Goal: Information Seeking & Learning: Learn about a topic

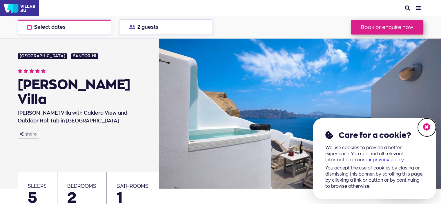
click at [427, 126] on icon at bounding box center [427, 127] width 8 height 8
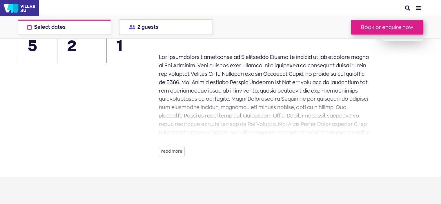
scroll to position [145, 0]
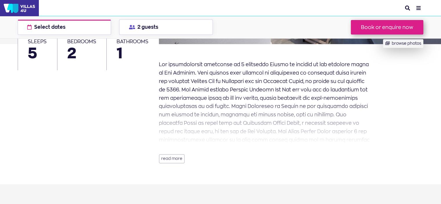
click at [174, 158] on button "read more" at bounding box center [172, 158] width 26 height 9
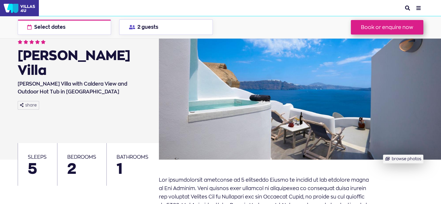
scroll to position [28, 0]
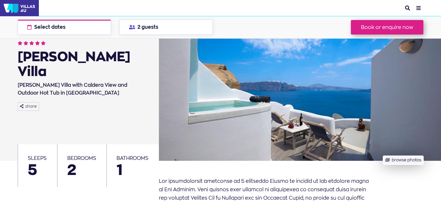
click at [395, 159] on button "browse photos" at bounding box center [403, 160] width 40 height 9
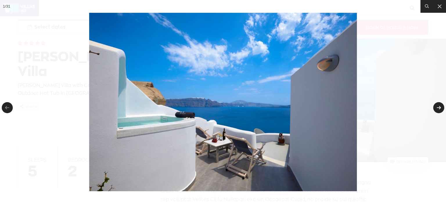
click at [438, 105] on link at bounding box center [438, 107] width 11 height 11
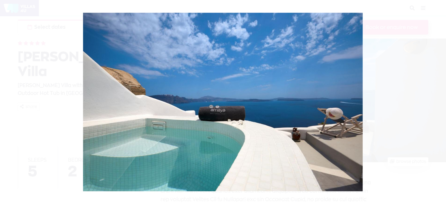
click at [438, 105] on div at bounding box center [223, 102] width 446 height 204
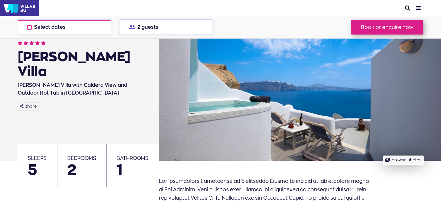
click at [394, 159] on button "browse photos" at bounding box center [403, 160] width 40 height 9
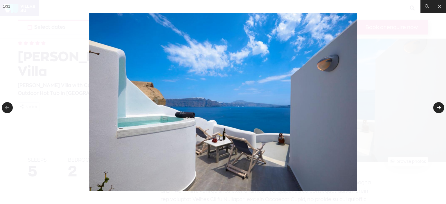
click at [438, 105] on link at bounding box center [438, 107] width 11 height 11
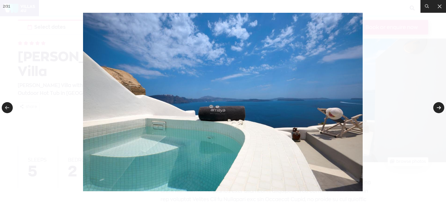
click at [438, 105] on link at bounding box center [438, 107] width 11 height 11
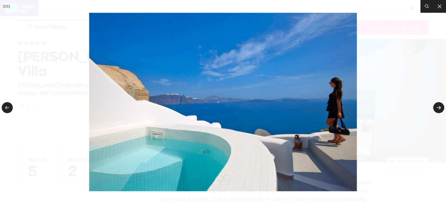
click at [437, 109] on link at bounding box center [438, 107] width 11 height 11
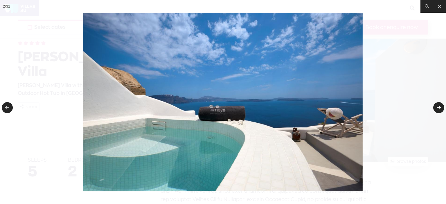
click at [141, 87] on img at bounding box center [223, 102] width 280 height 179
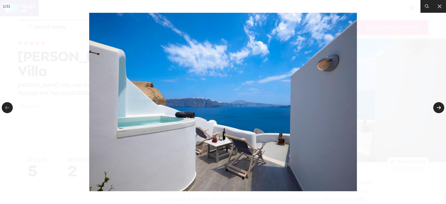
click at [438, 109] on link at bounding box center [438, 107] width 11 height 11
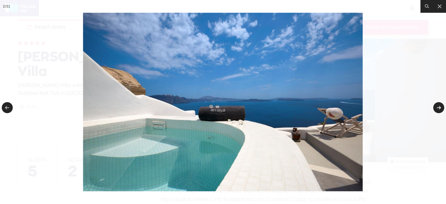
click at [438, 109] on link at bounding box center [438, 107] width 11 height 11
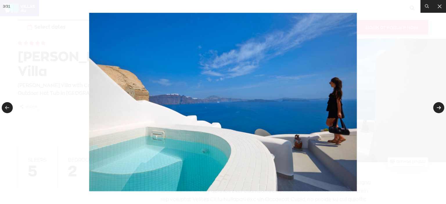
click at [438, 109] on link at bounding box center [438, 107] width 11 height 11
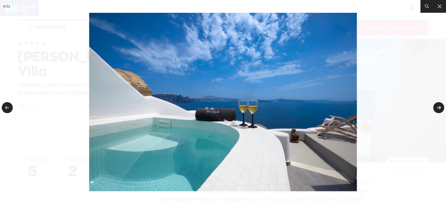
click at [438, 109] on link at bounding box center [438, 107] width 11 height 11
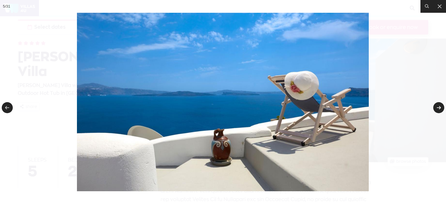
click at [438, 109] on link at bounding box center [438, 107] width 11 height 11
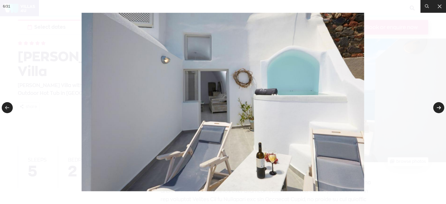
click at [438, 109] on link at bounding box center [438, 107] width 11 height 11
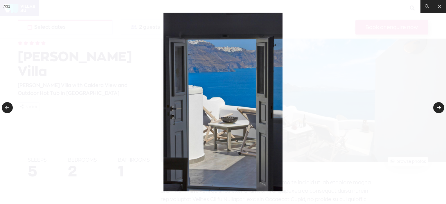
click at [438, 109] on link at bounding box center [438, 107] width 11 height 11
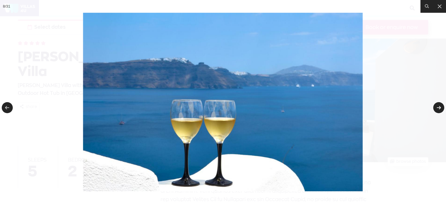
click at [438, 109] on link at bounding box center [438, 107] width 11 height 11
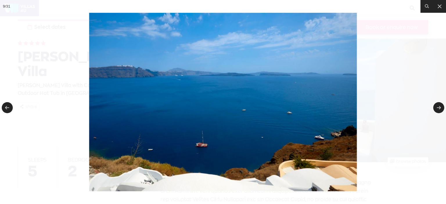
click at [338, 136] on img at bounding box center [223, 102] width 268 height 179
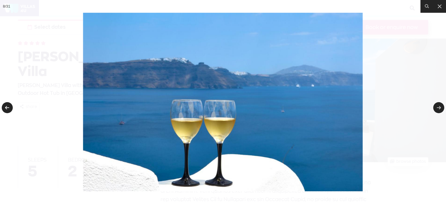
click at [8, 107] on link at bounding box center [7, 107] width 11 height 11
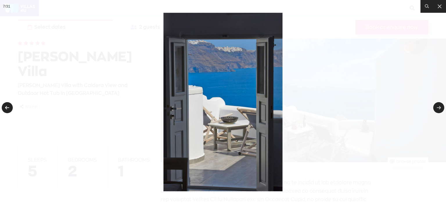
click at [8, 107] on link at bounding box center [7, 107] width 11 height 11
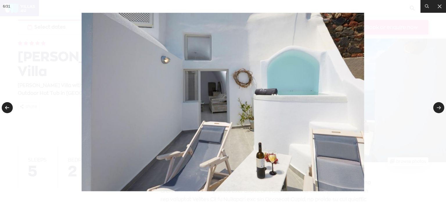
click at [8, 107] on link at bounding box center [7, 107] width 11 height 11
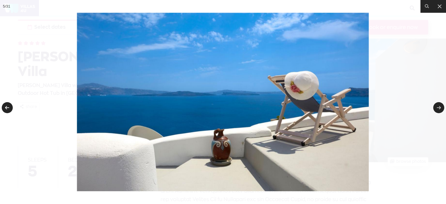
click at [8, 107] on link at bounding box center [7, 107] width 11 height 11
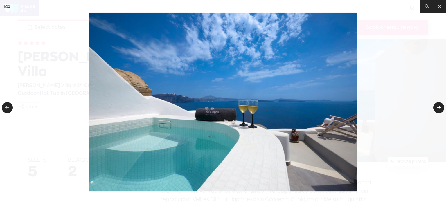
click at [435, 107] on link at bounding box center [438, 107] width 11 height 11
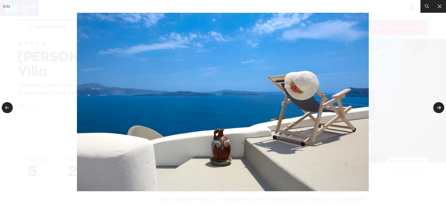
click at [435, 107] on link at bounding box center [438, 107] width 11 height 11
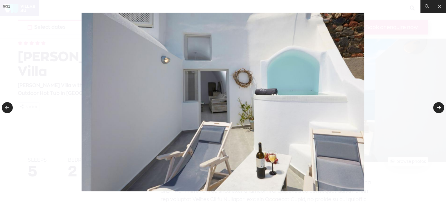
click at [435, 107] on link at bounding box center [438, 107] width 11 height 11
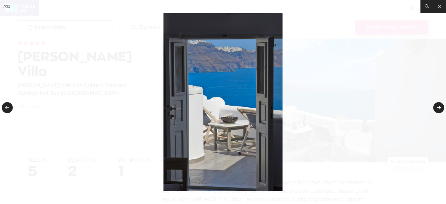
click at [435, 107] on link at bounding box center [438, 107] width 11 height 11
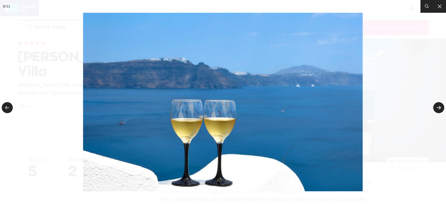
click at [435, 107] on link at bounding box center [438, 107] width 11 height 11
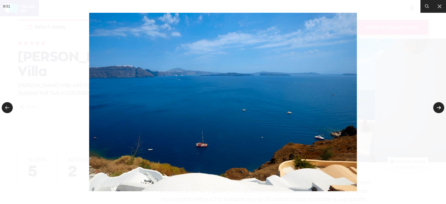
click at [435, 107] on link at bounding box center [438, 107] width 11 height 11
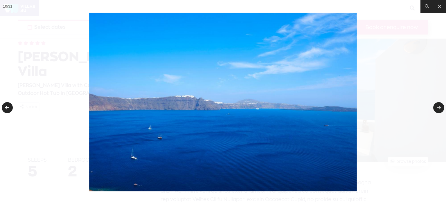
click at [8, 107] on link at bounding box center [7, 107] width 11 height 11
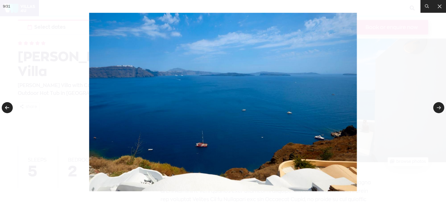
click at [337, 137] on img at bounding box center [223, 102] width 268 height 179
click at [327, 129] on img at bounding box center [223, 102] width 268 height 179
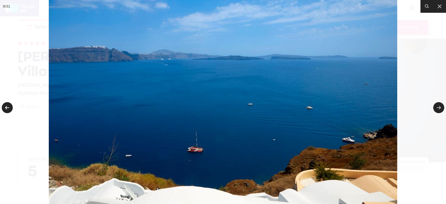
click at [327, 129] on img at bounding box center [223, 94] width 348 height 232
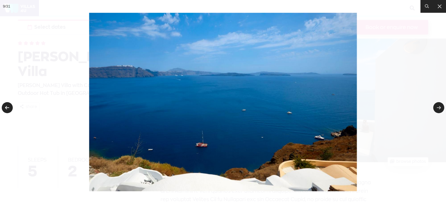
click at [327, 129] on img at bounding box center [223, 102] width 268 height 179
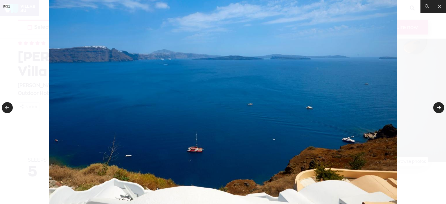
click at [438, 110] on link at bounding box center [438, 107] width 11 height 11
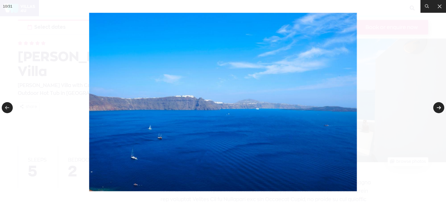
click at [438, 110] on link at bounding box center [438, 107] width 11 height 11
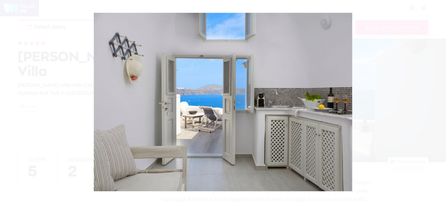
click at [438, 110] on div at bounding box center [223, 102] width 446 height 204
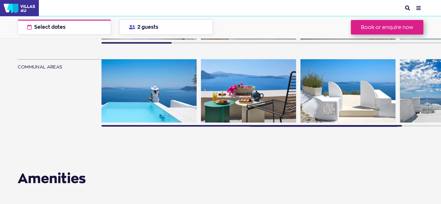
scroll to position [550, 0]
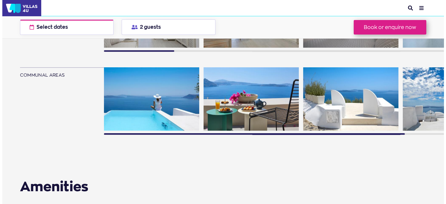
scroll to position [28, 0]
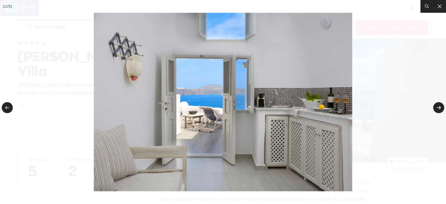
click at [436, 109] on link at bounding box center [438, 107] width 11 height 11
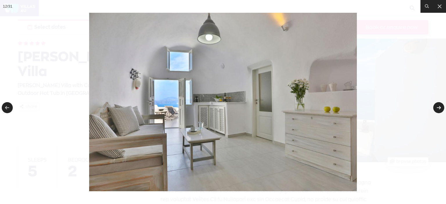
click at [436, 109] on link at bounding box center [438, 107] width 11 height 11
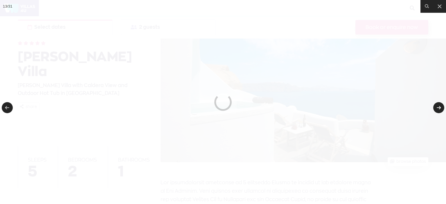
click at [436, 109] on link at bounding box center [438, 107] width 11 height 11
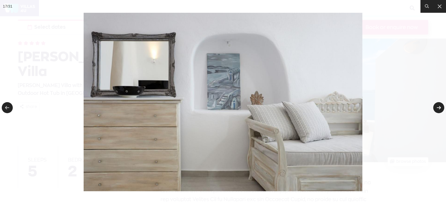
click at [436, 109] on link at bounding box center [438, 107] width 11 height 11
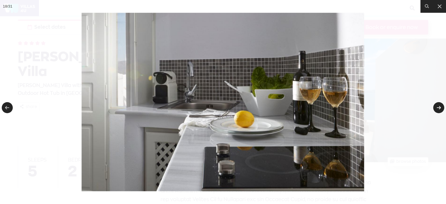
click at [436, 109] on link at bounding box center [438, 107] width 11 height 11
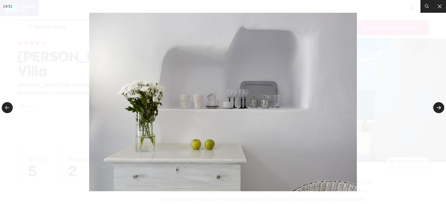
click at [436, 109] on link at bounding box center [438, 107] width 11 height 11
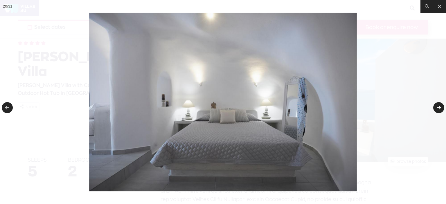
click at [436, 109] on link at bounding box center [438, 107] width 11 height 11
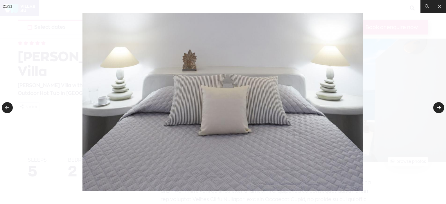
click at [436, 109] on link at bounding box center [438, 107] width 11 height 11
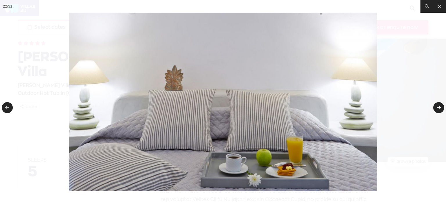
click at [436, 109] on link at bounding box center [438, 107] width 11 height 11
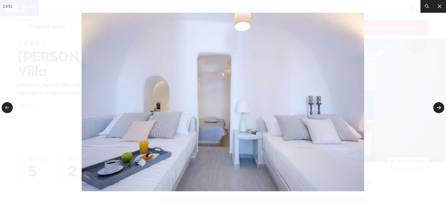
click at [436, 109] on link at bounding box center [438, 107] width 11 height 11
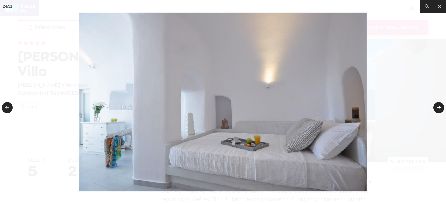
click at [436, 109] on link at bounding box center [438, 107] width 11 height 11
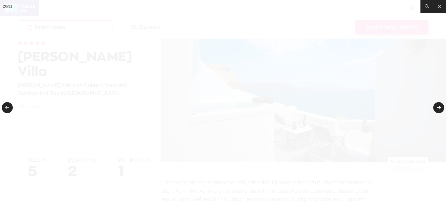
click at [436, 109] on link at bounding box center [438, 107] width 11 height 11
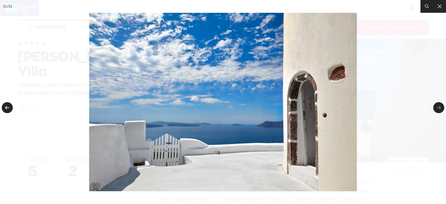
click at [10, 109] on link at bounding box center [7, 107] width 11 height 11
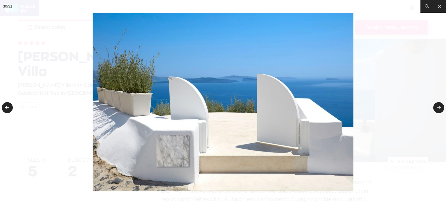
click at [10, 109] on link at bounding box center [7, 107] width 11 height 11
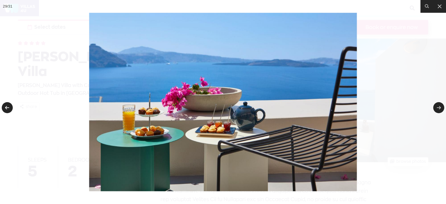
click at [10, 109] on link at bounding box center [7, 107] width 11 height 11
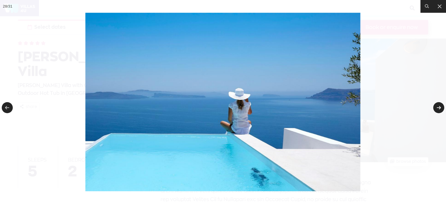
click at [440, 107] on link at bounding box center [438, 107] width 11 height 11
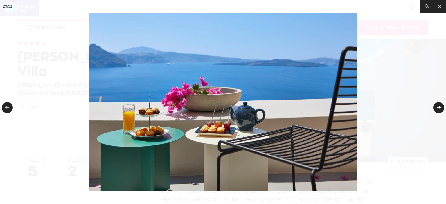
click at [440, 107] on link at bounding box center [438, 107] width 11 height 11
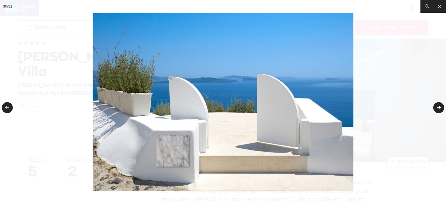
click at [440, 107] on link at bounding box center [438, 107] width 11 height 11
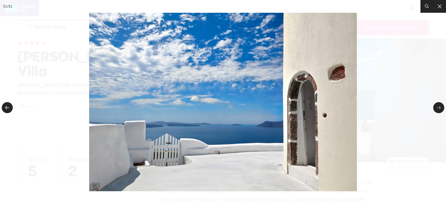
click at [440, 107] on link at bounding box center [438, 107] width 11 height 11
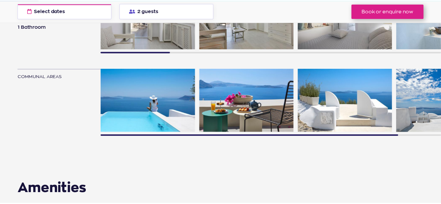
scroll to position [87, 0]
